Goal: Subscribe to service/newsletter

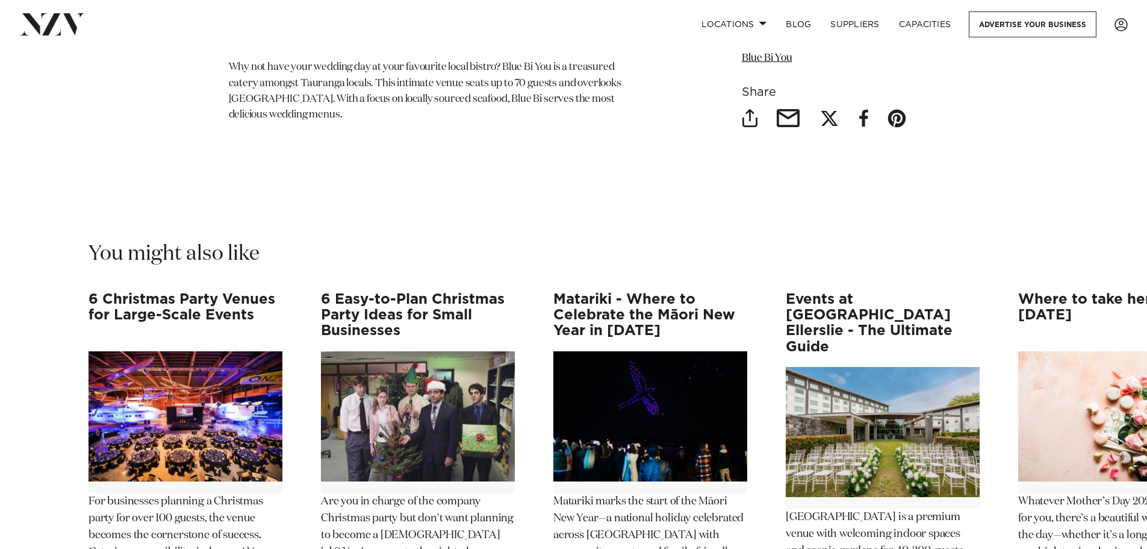
scroll to position [9275, 0]
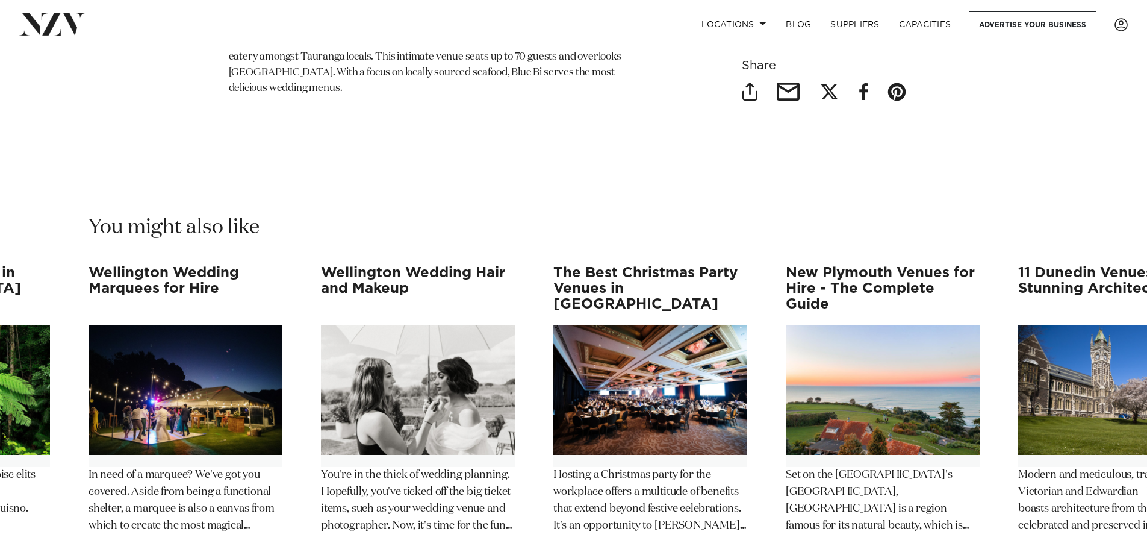
click at [1113, 521] on swiper-container "6 Christmas Party Venues for Large-Scale Events For businesses planning a Chris…" at bounding box center [573, 435] width 1147 height 341
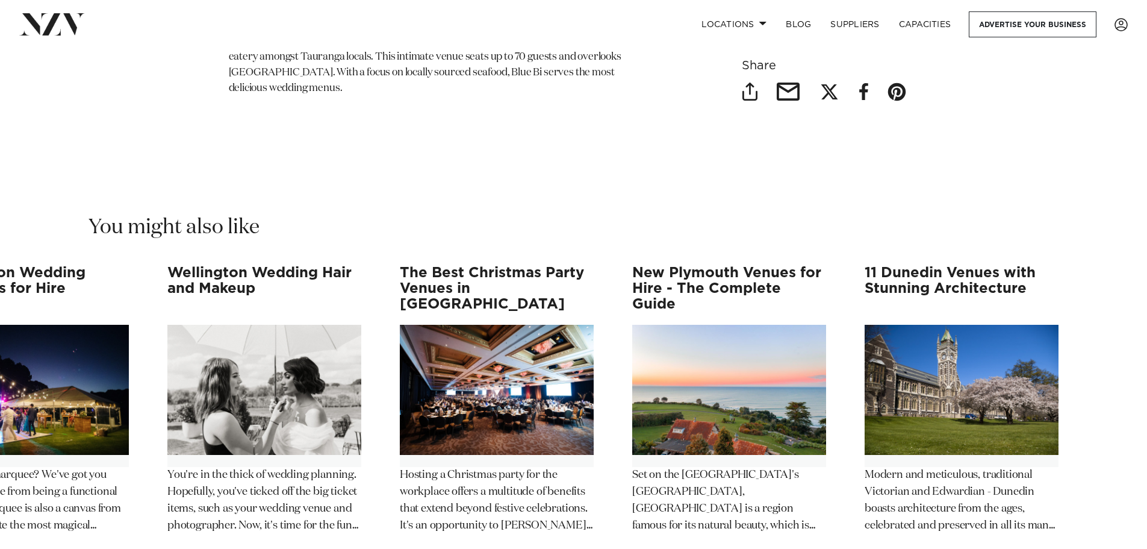
click at [1113, 520] on swiper-container "6 Christmas Party Venues for Large-Scale Events For businesses planning a Chris…" at bounding box center [573, 435] width 1147 height 341
click at [728, 341] on img "11 / 12" at bounding box center [729, 390] width 194 height 130
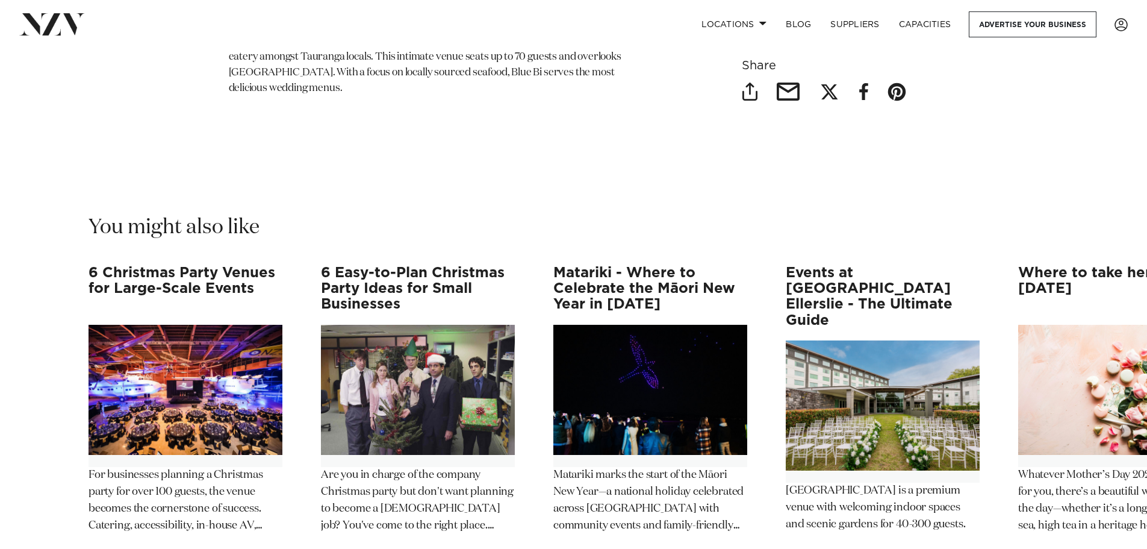
click at [32, 516] on swiper-container "6 Christmas Party Venues for Large-Scale Events For businesses planning a Chris…" at bounding box center [573, 435] width 1147 height 341
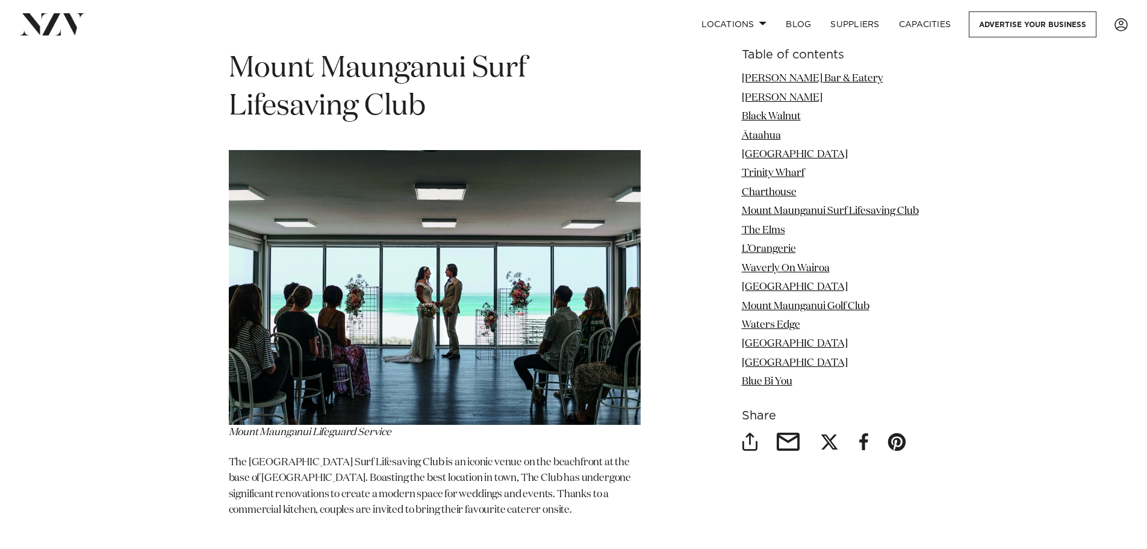
scroll to position [4698, 0]
click at [445, 308] on img at bounding box center [435, 286] width 412 height 275
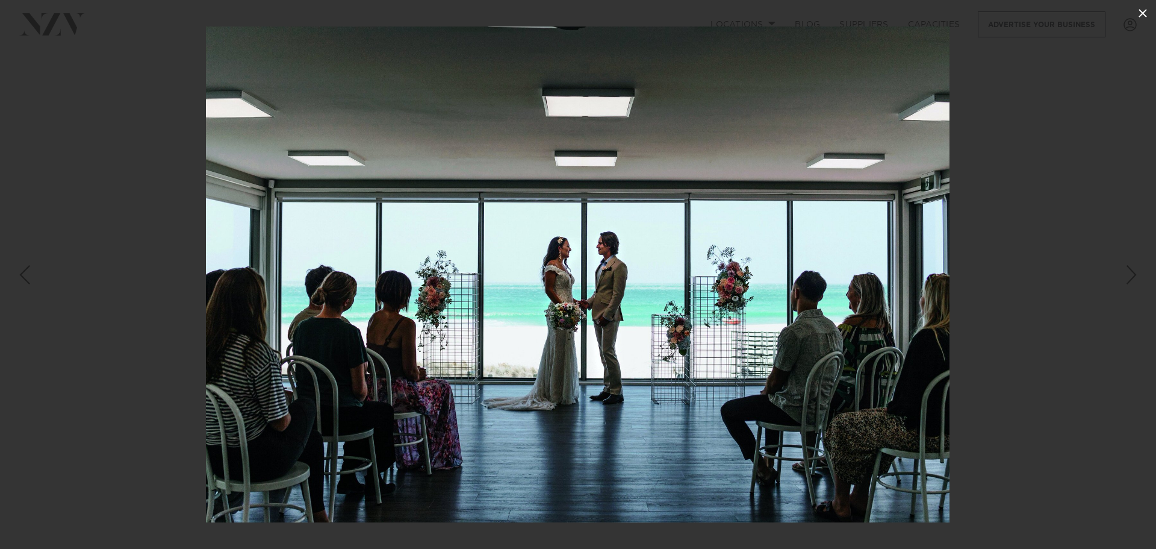
click at [1141, 10] on icon at bounding box center [1143, 13] width 8 height 8
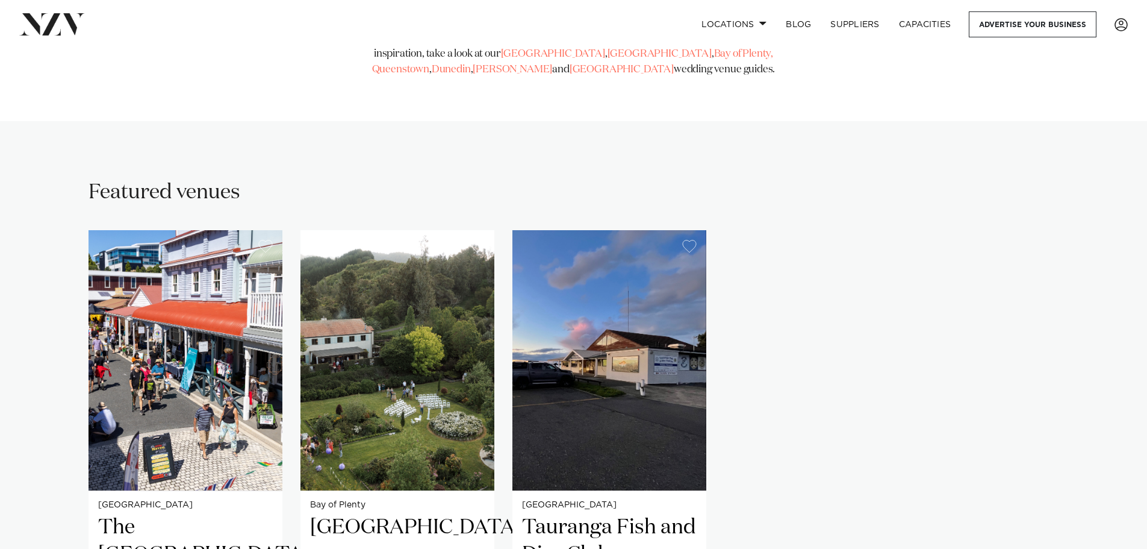
scroll to position [723, 0]
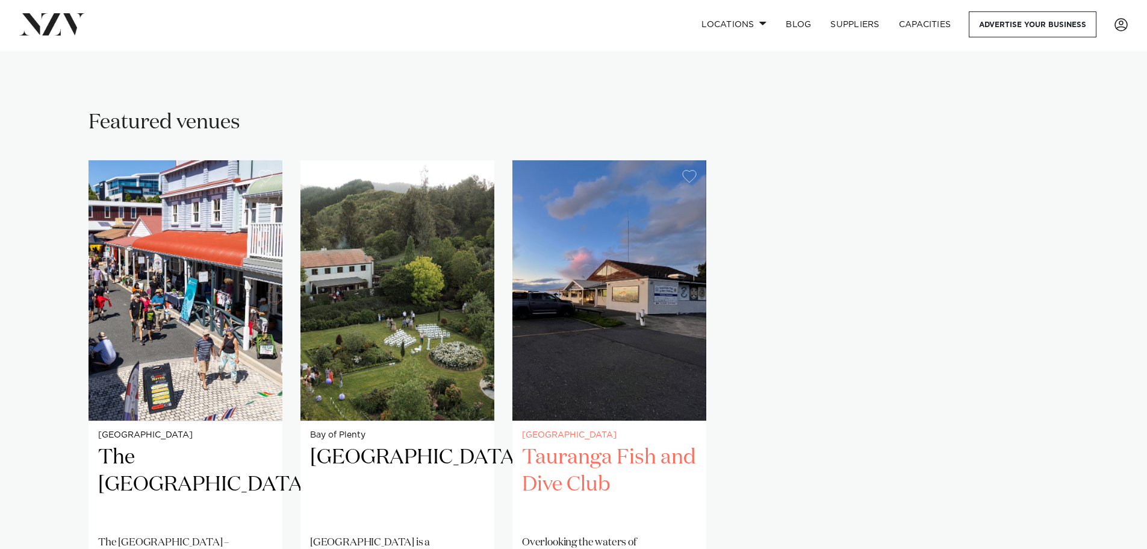
click at [571, 349] on img "3 / 3" at bounding box center [610, 290] width 194 height 260
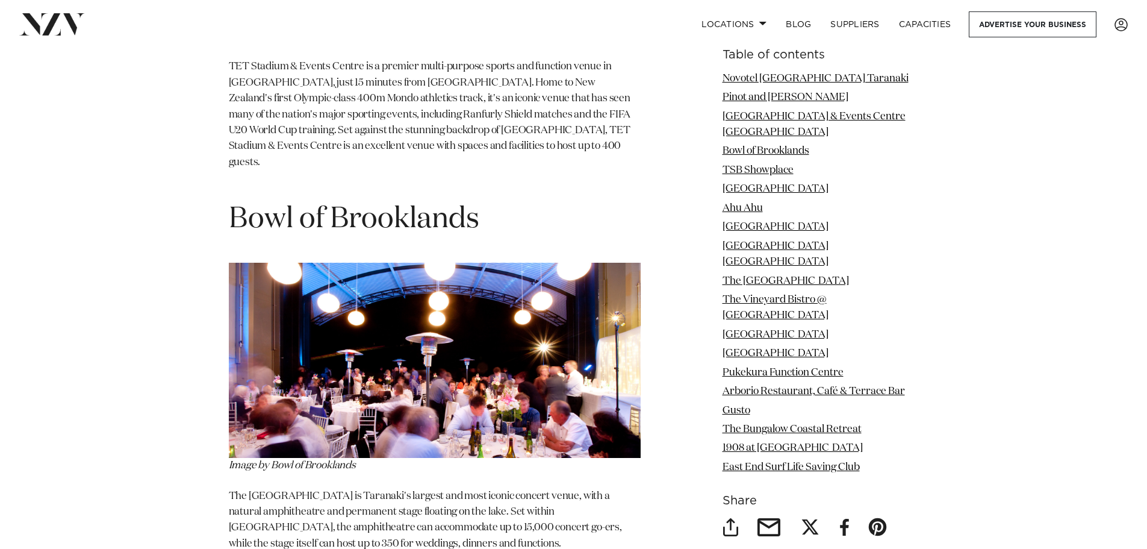
scroll to position [2289, 0]
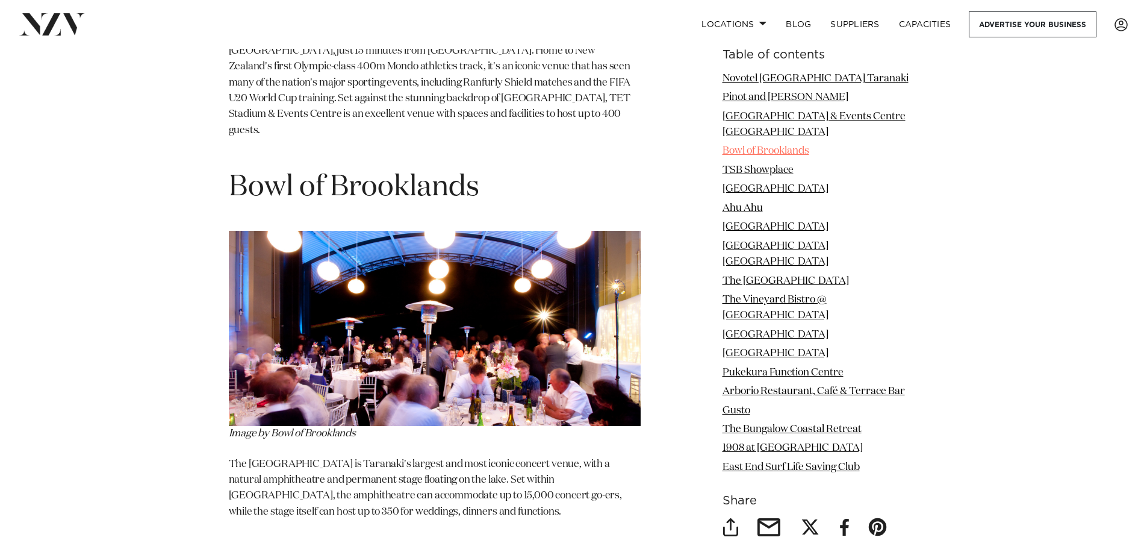
click at [784, 146] on link "Bowl of Brooklands" at bounding box center [766, 151] width 87 height 10
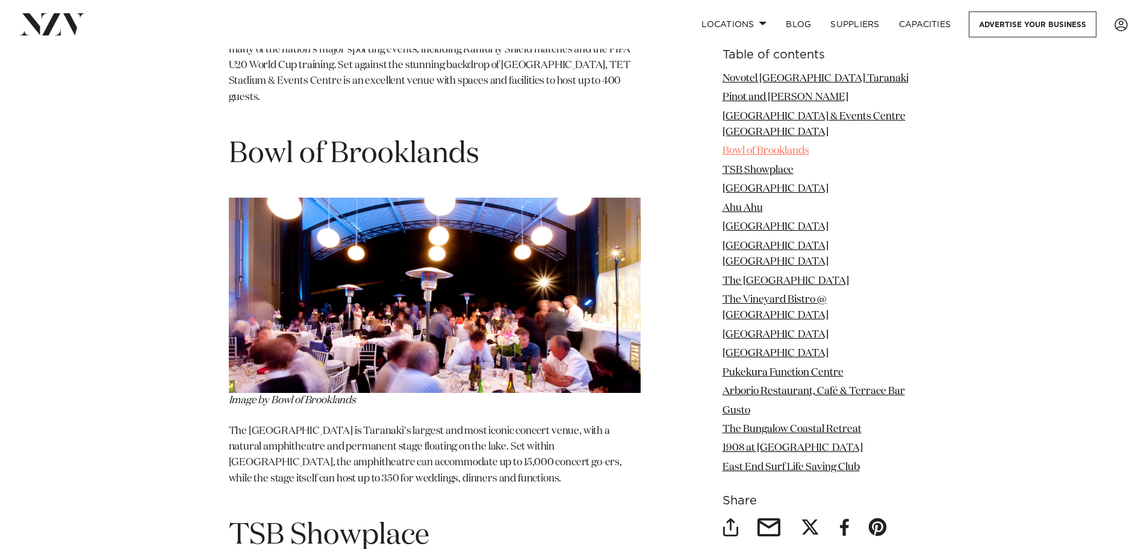
scroll to position [2322, 0]
click at [496, 208] on img at bounding box center [435, 294] width 412 height 195
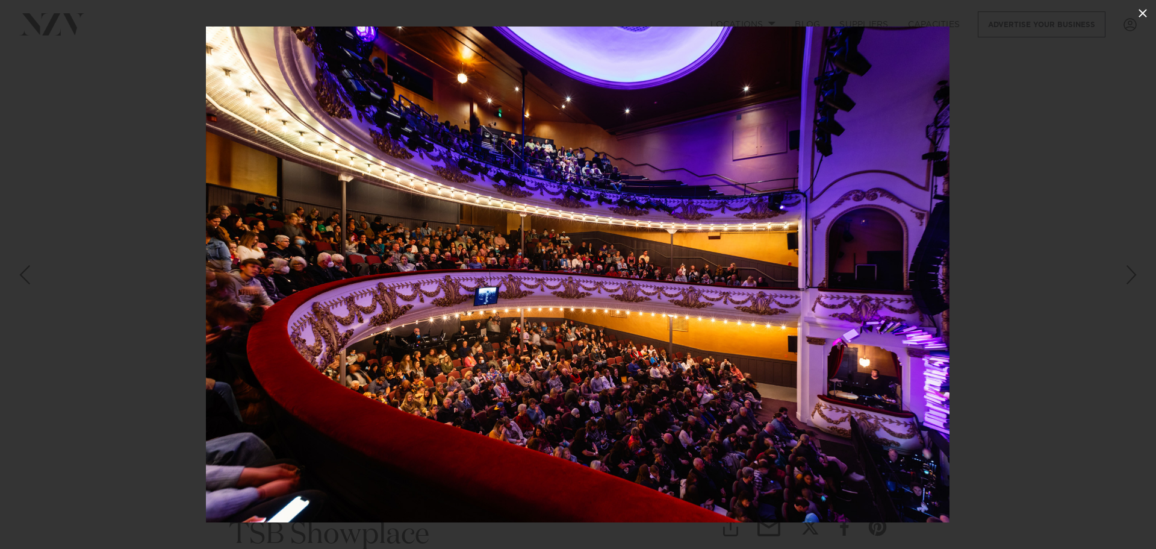
click at [1141, 13] on icon at bounding box center [1143, 13] width 14 height 14
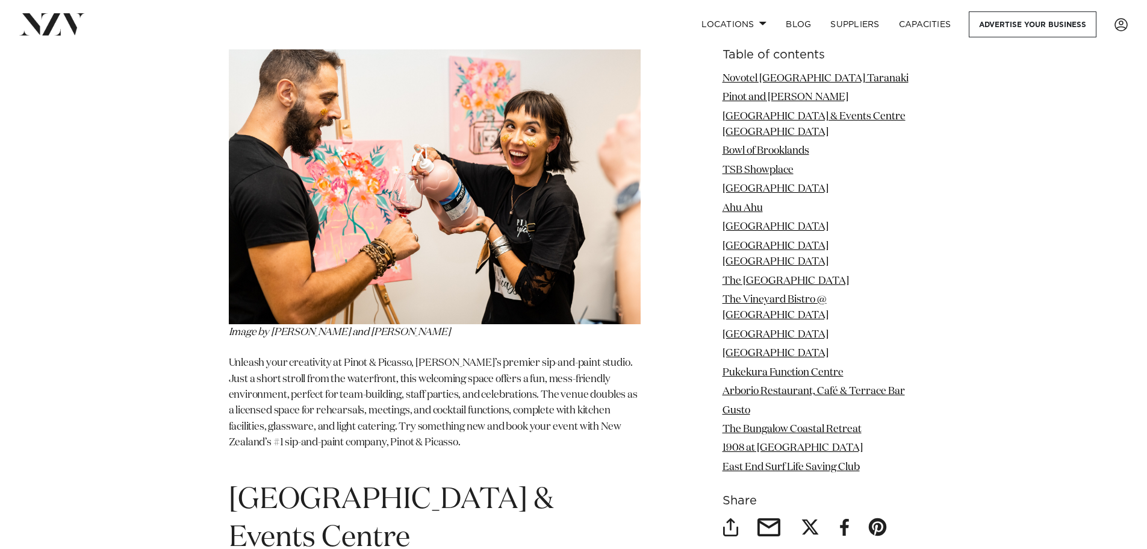
scroll to position [1359, 0]
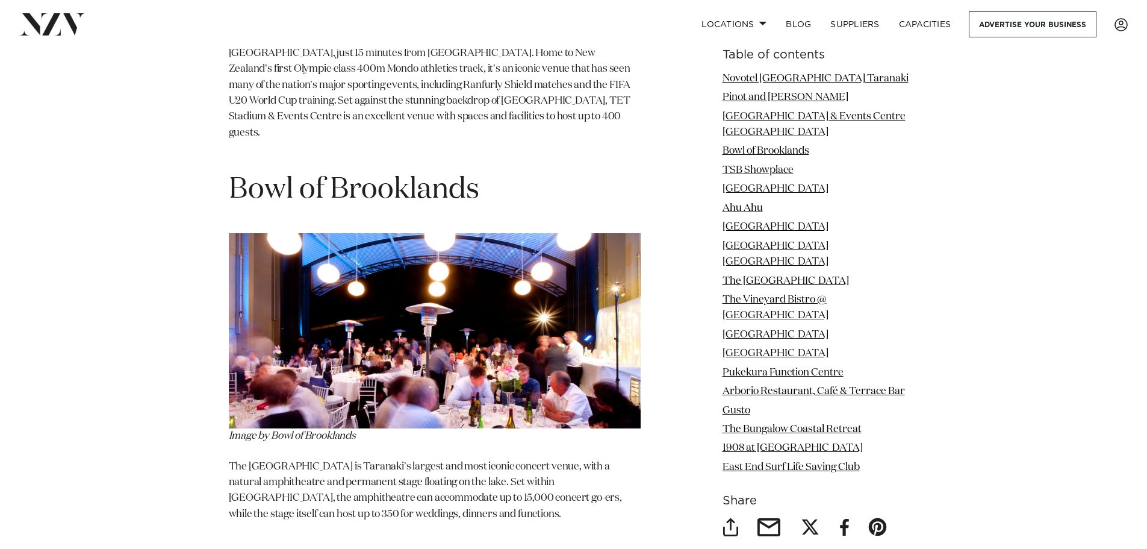
scroll to position [2289, 0]
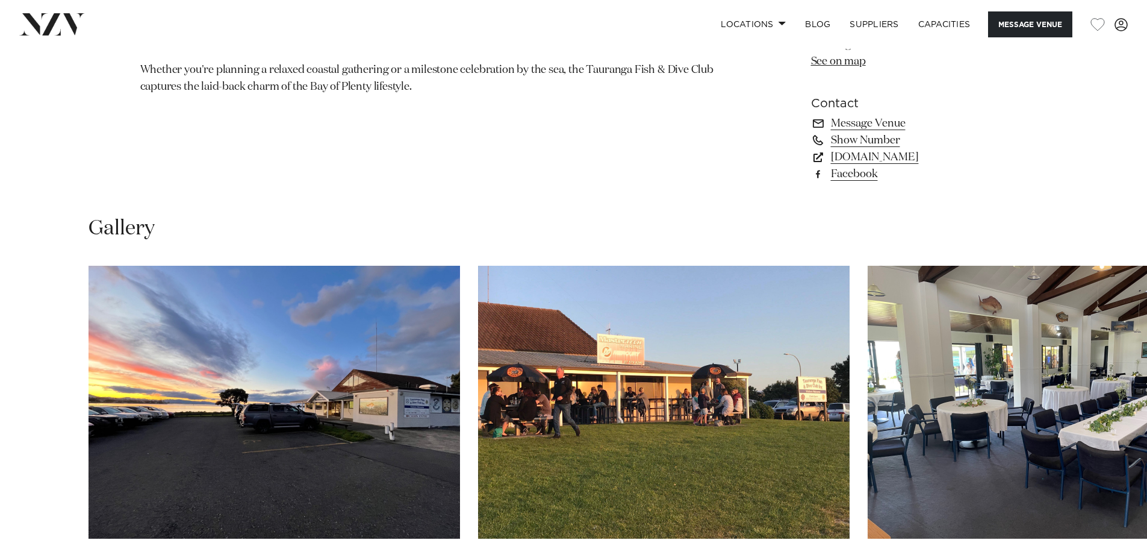
scroll to position [1024, 0]
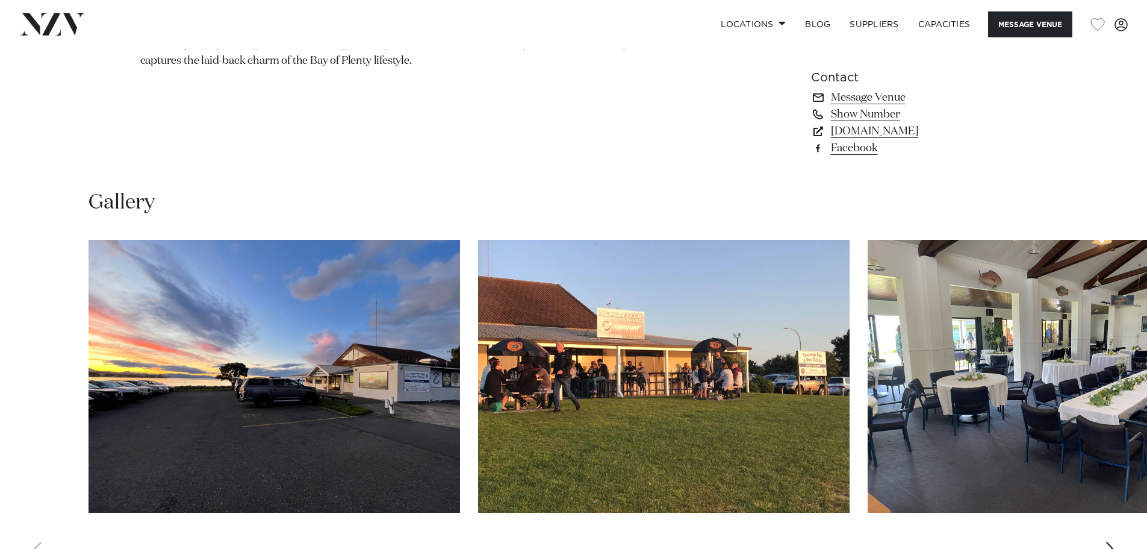
click at [672, 403] on img "2 / 19" at bounding box center [664, 376] width 372 height 273
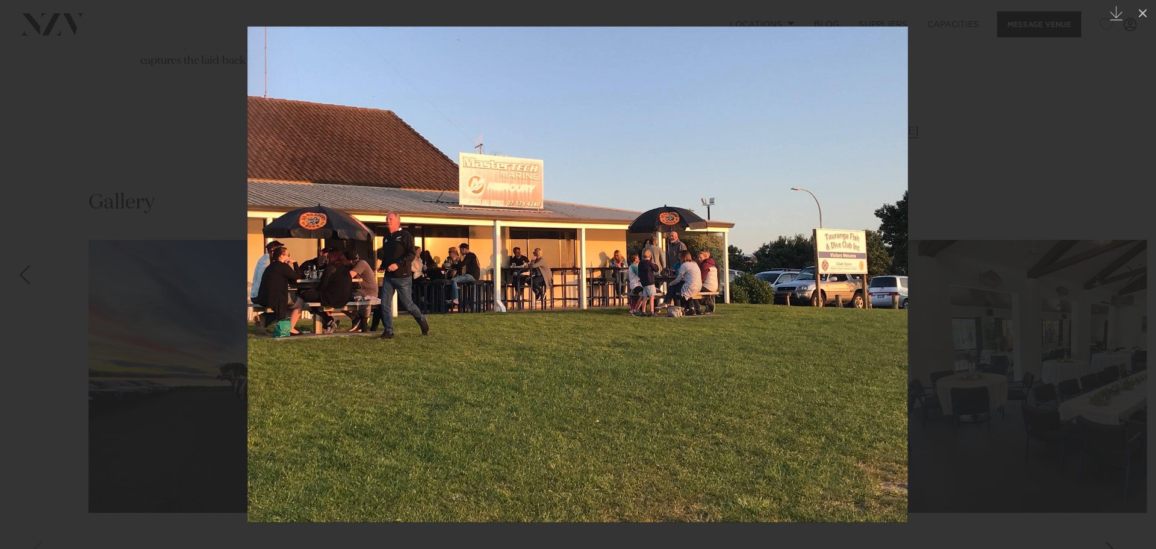
click at [1073, 134] on div at bounding box center [578, 274] width 1156 height 549
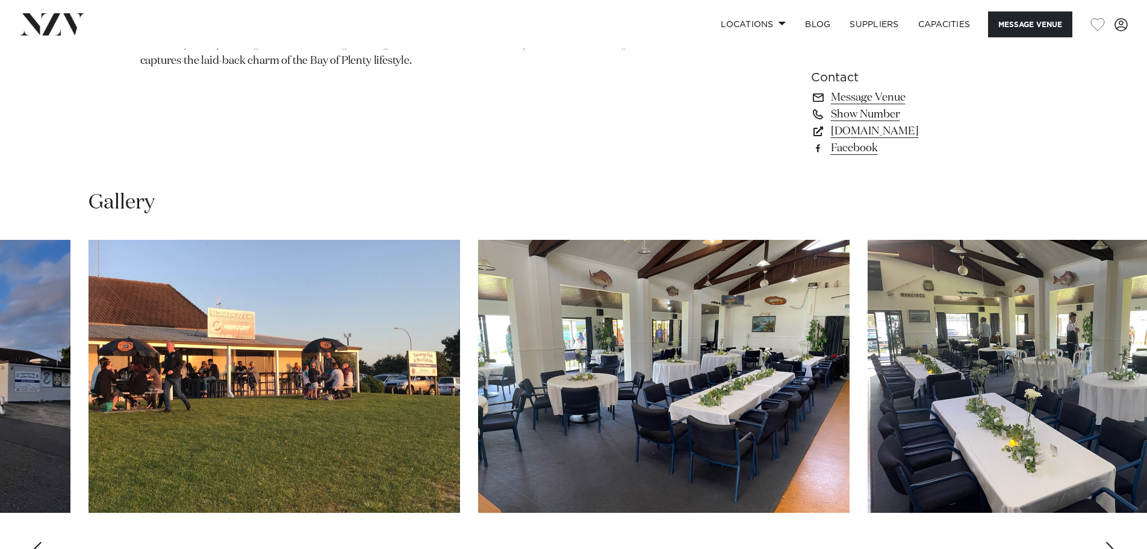
click at [722, 426] on img "3 / 19" at bounding box center [664, 376] width 372 height 273
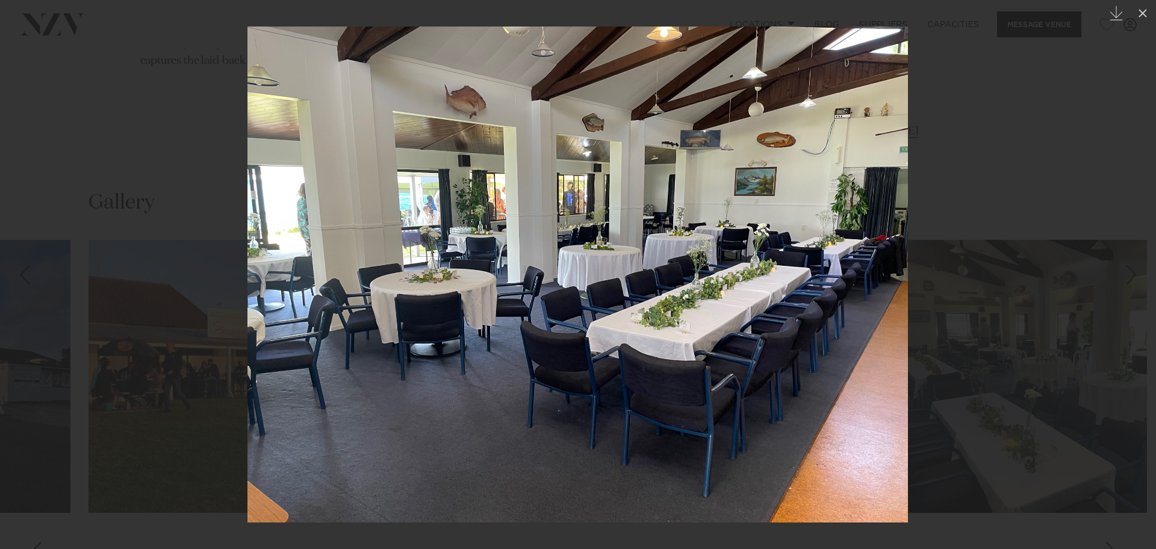
click at [1026, 136] on div at bounding box center [578, 274] width 1156 height 549
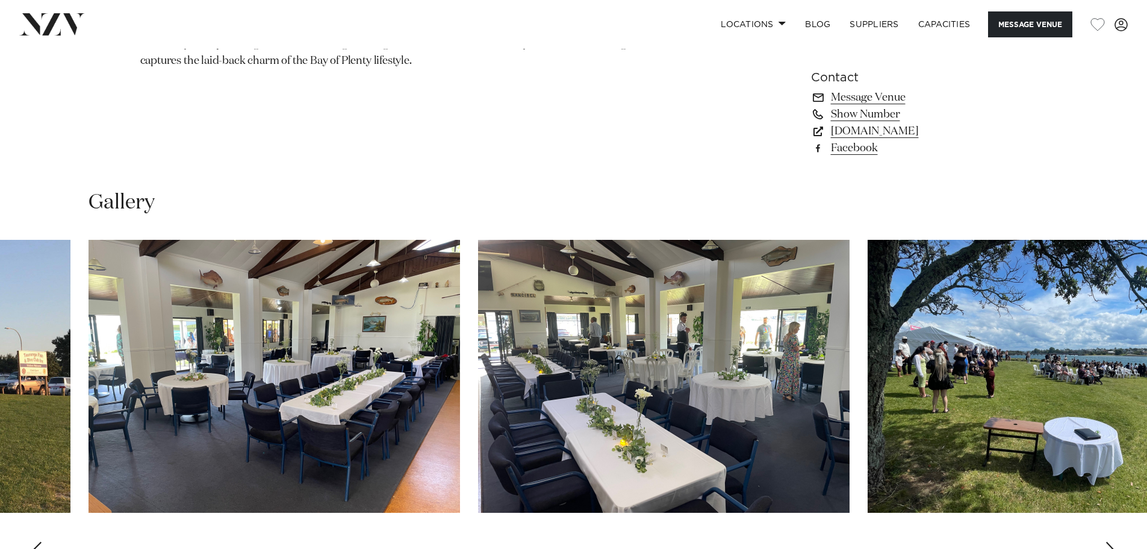
click at [1017, 378] on img "5 / 19" at bounding box center [1054, 376] width 372 height 273
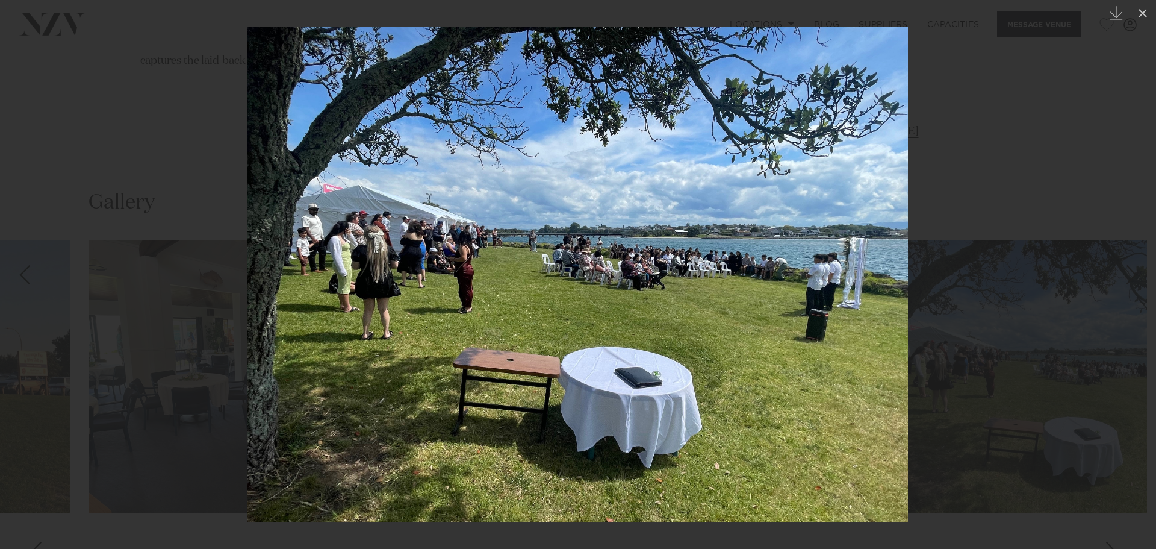
click at [791, 408] on img at bounding box center [578, 274] width 661 height 496
click at [967, 229] on div at bounding box center [578, 274] width 1156 height 549
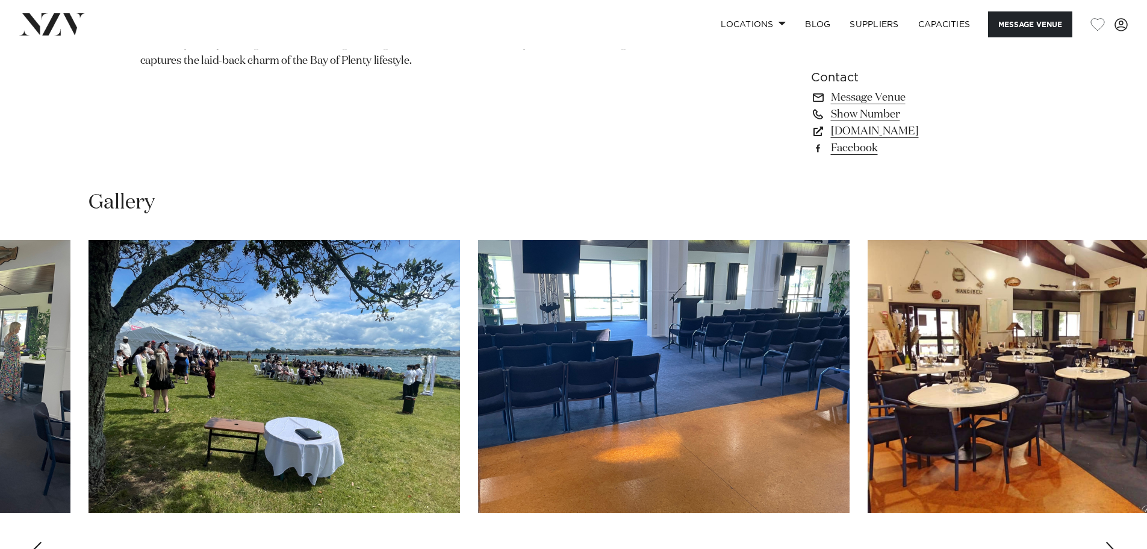
click at [761, 404] on img "6 / 19" at bounding box center [664, 376] width 372 height 273
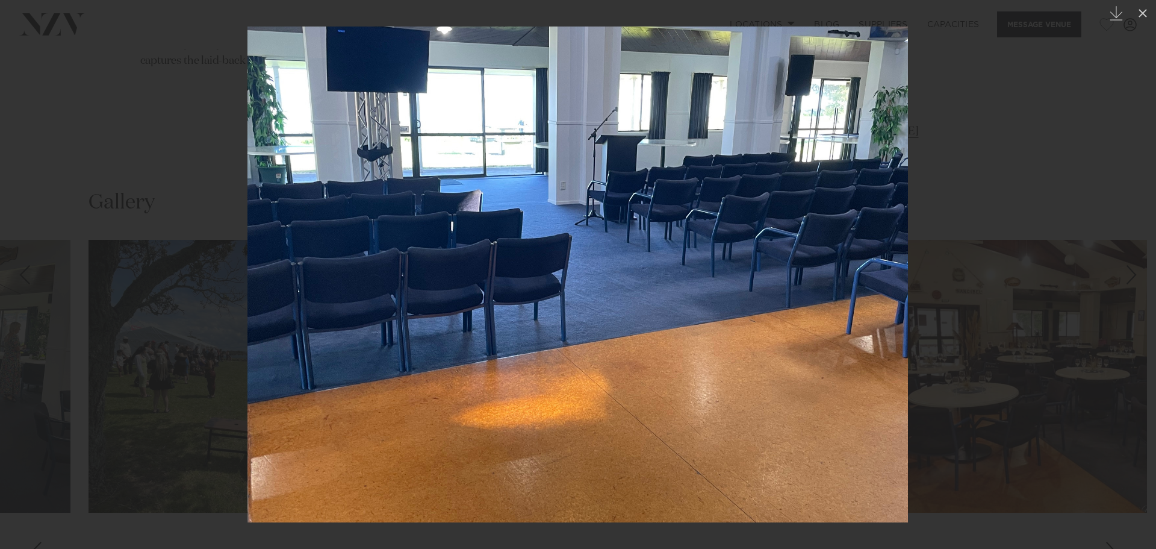
click at [994, 329] on div at bounding box center [578, 274] width 1156 height 549
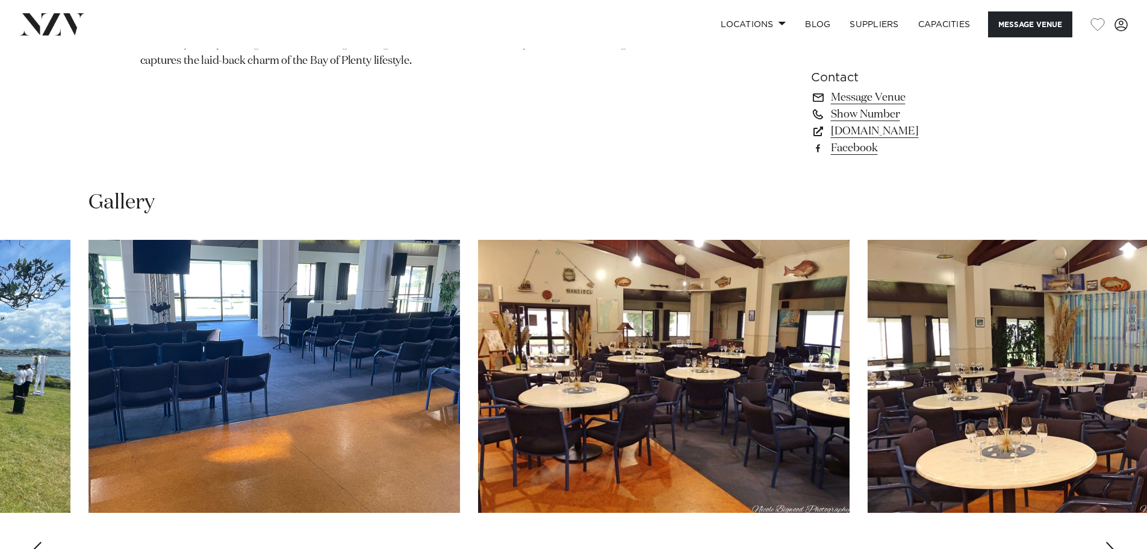
click at [994, 329] on img "8 / 19" at bounding box center [1054, 376] width 372 height 273
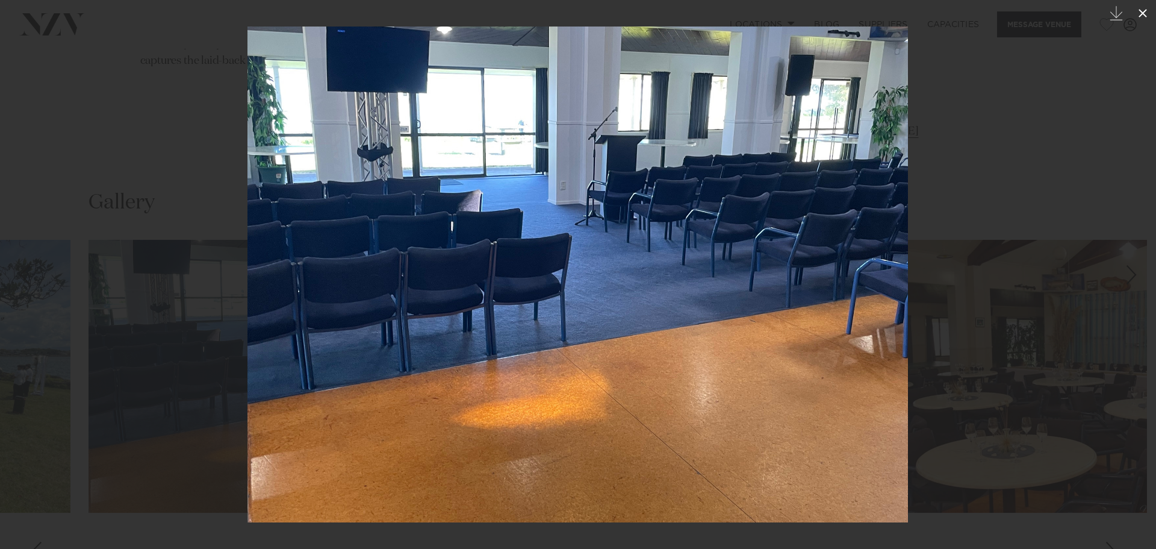
click at [1147, 10] on icon at bounding box center [1143, 13] width 14 height 14
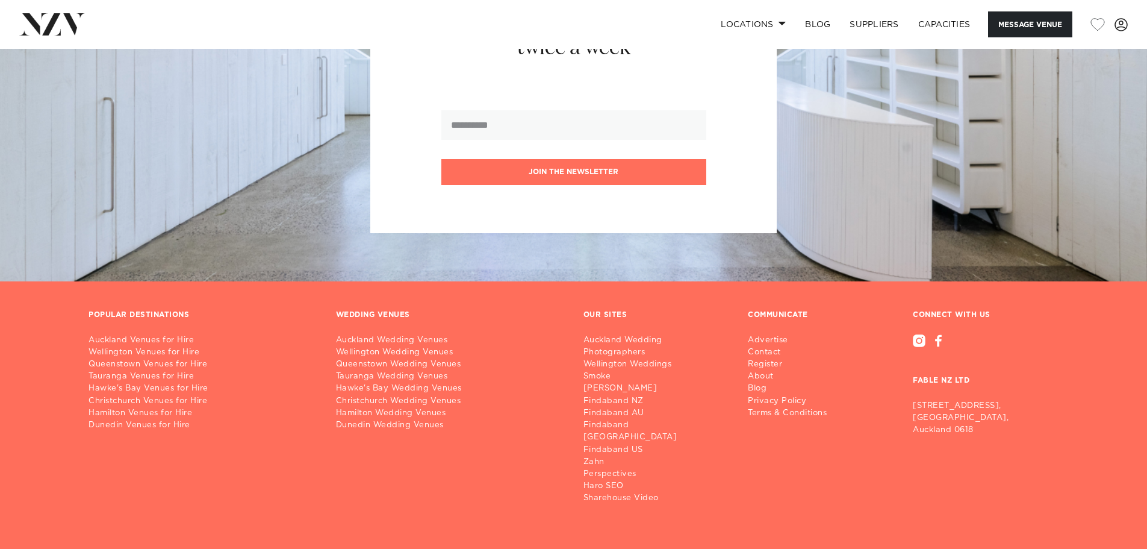
scroll to position [1980, 0]
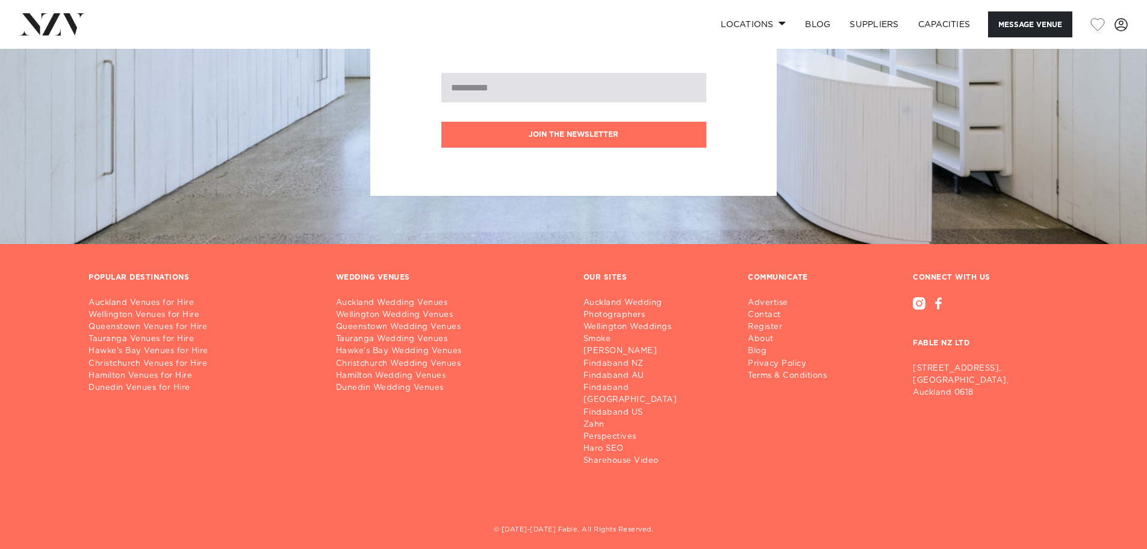
click at [532, 88] on input "email" at bounding box center [573, 88] width 265 height 30
type input "**********"
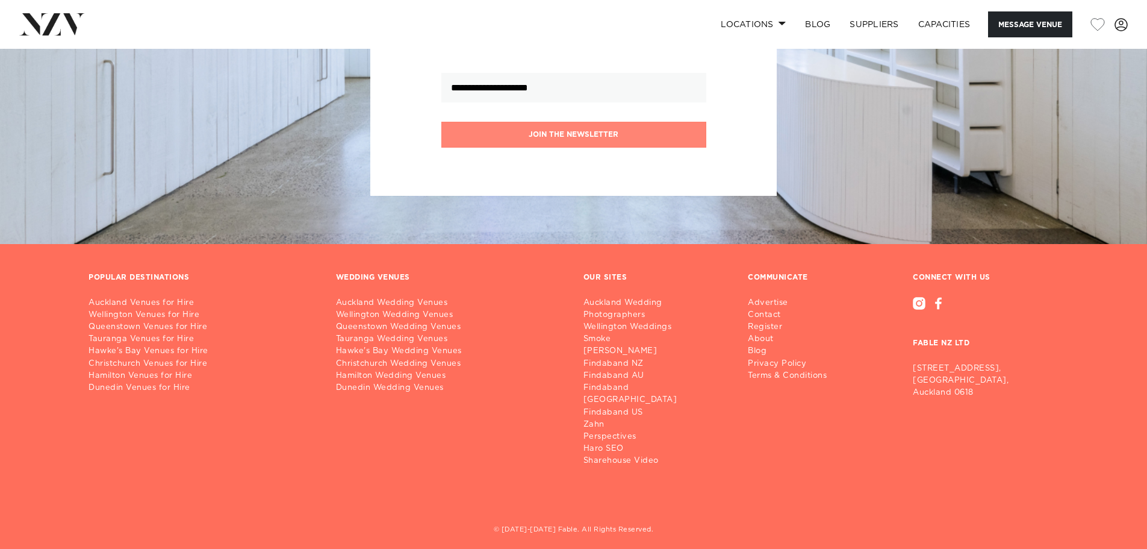
click at [580, 137] on button "Join the newsletter" at bounding box center [573, 135] width 265 height 26
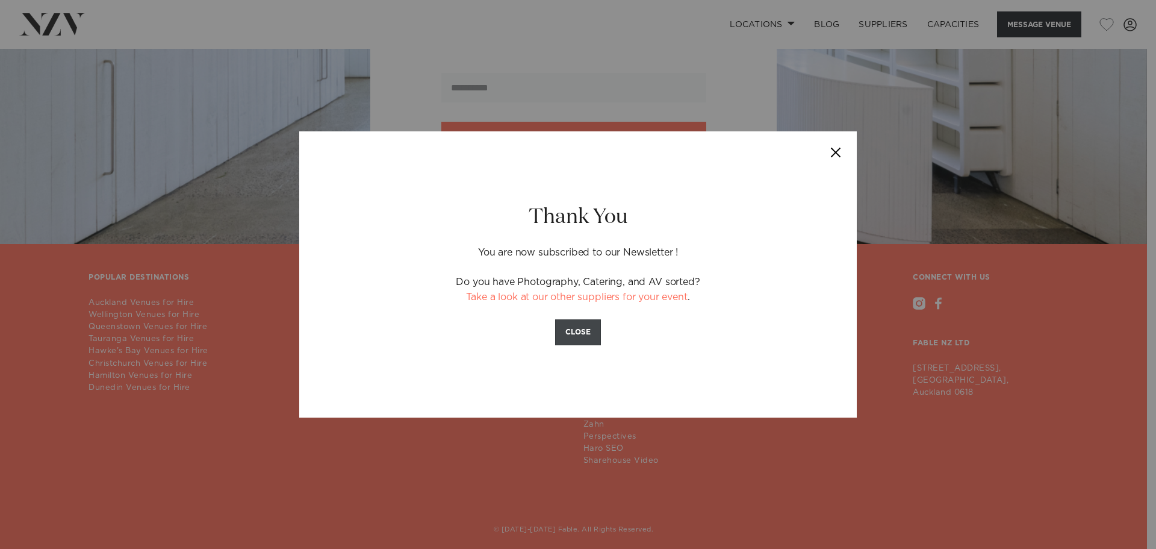
click at [580, 331] on button "CLOSE" at bounding box center [578, 332] width 46 height 26
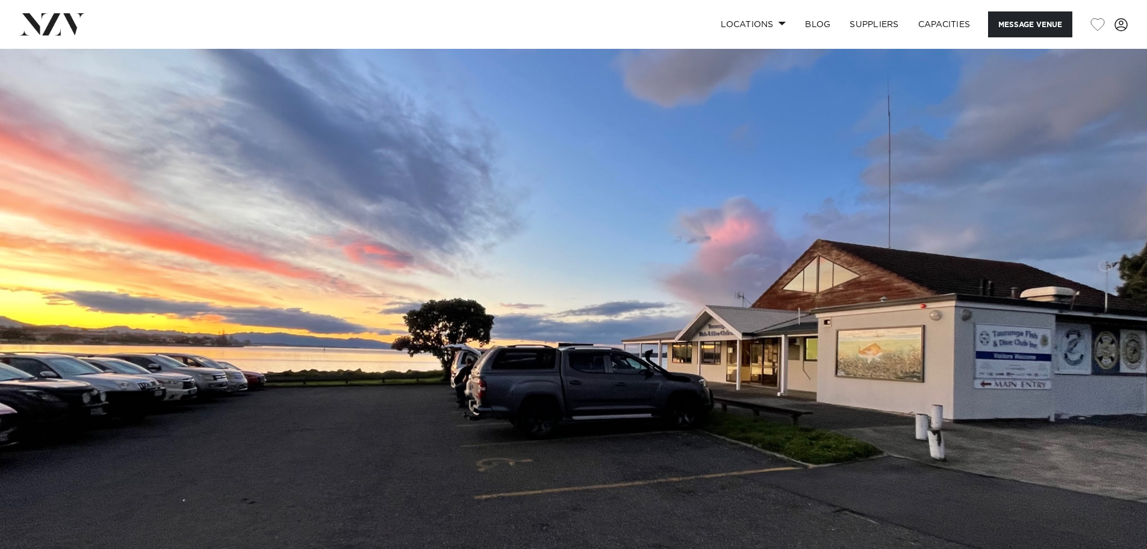
scroll to position [0, 0]
